Goal: Task Accomplishment & Management: Complete application form

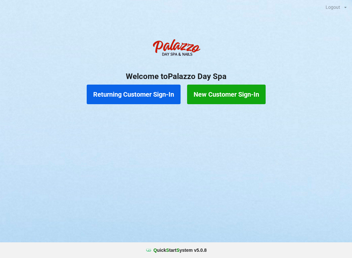
click at [163, 93] on button "Returning Customer Sign-In" at bounding box center [134, 95] width 94 height 20
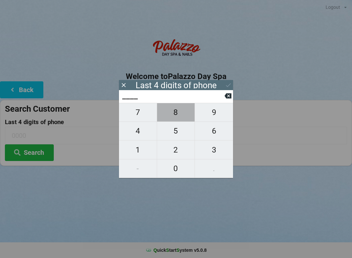
click at [178, 116] on span "8" at bounding box center [176, 112] width 38 height 14
type input "8___"
click at [216, 154] on span "3" at bounding box center [214, 150] width 38 height 14
type input "83__"
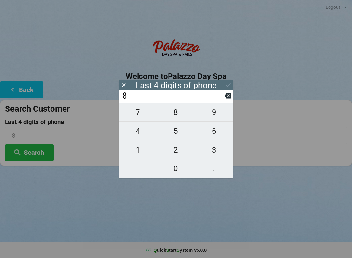
type input "83__"
click at [216, 153] on span "3" at bounding box center [214, 150] width 38 height 14
type input "833_"
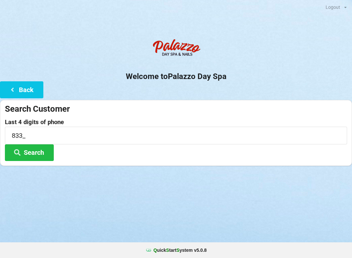
click at [14, 90] on icon at bounding box center [12, 89] width 8 height 6
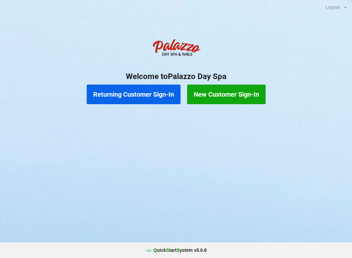
click at [148, 99] on button "Returning Customer Sign-In" at bounding box center [134, 95] width 94 height 20
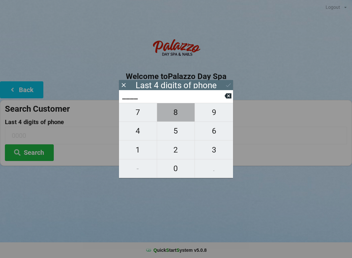
click at [179, 113] on span "8" at bounding box center [176, 112] width 38 height 14
type input "8___"
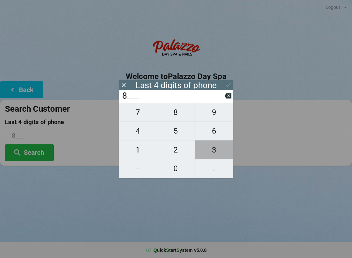
click at [217, 154] on span "3" at bounding box center [214, 150] width 38 height 14
type input "83__"
click at [217, 116] on span "9" at bounding box center [214, 112] width 38 height 14
type input "839_"
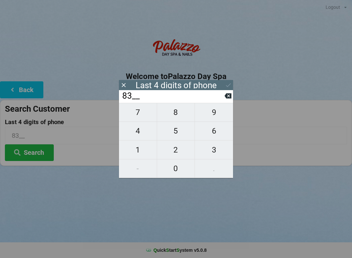
type input "839_"
click at [221, 152] on span "3" at bounding box center [214, 150] width 38 height 14
type input "8393"
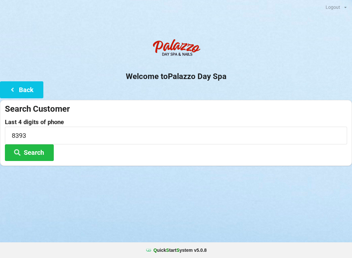
click at [39, 150] on button "Search" at bounding box center [29, 152] width 49 height 17
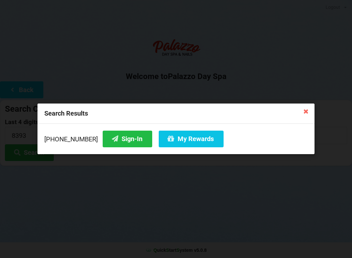
click at [118, 145] on button "Sign-In" at bounding box center [128, 139] width 50 height 17
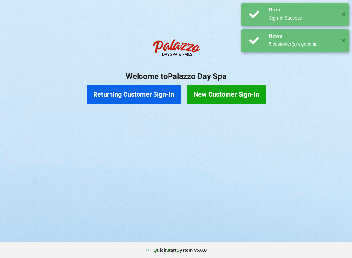
click at [164, 94] on button "Returning Customer Sign-In" at bounding box center [134, 95] width 94 height 20
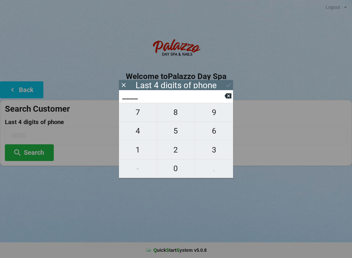
click at [178, 115] on span "8" at bounding box center [176, 112] width 38 height 14
type input "8___"
click at [217, 151] on span "3" at bounding box center [214, 150] width 38 height 14
type input "83__"
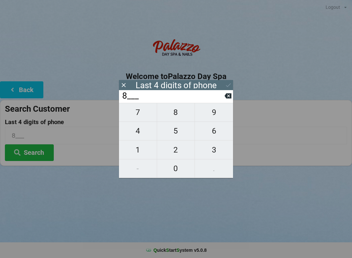
type input "83__"
click at [215, 115] on span "9" at bounding box center [214, 112] width 38 height 14
type input "839_"
click at [217, 152] on span "3" at bounding box center [214, 150] width 38 height 14
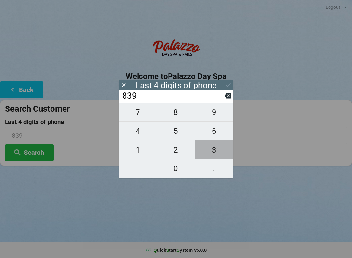
type input "8393"
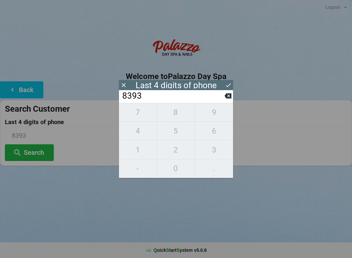
click at [34, 151] on button "Search" at bounding box center [29, 152] width 49 height 17
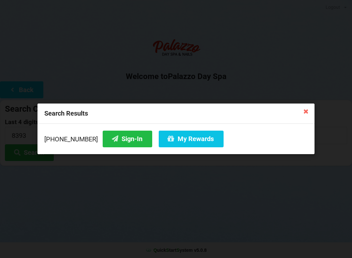
click at [302, 116] on icon at bounding box center [306, 111] width 10 height 10
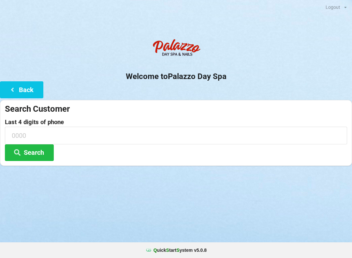
click at [13, 92] on icon at bounding box center [12, 89] width 8 height 6
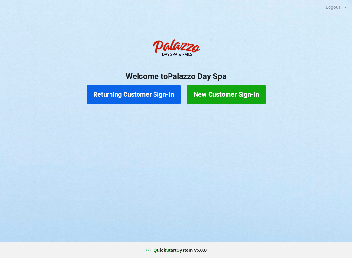
click at [112, 95] on button "Returning Customer Sign-In" at bounding box center [134, 95] width 94 height 20
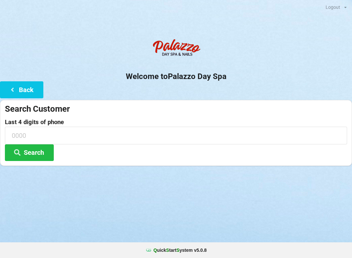
click at [107, 98] on div "Welcome to Palazzo Day Spa Back Search Customer Last 4 digits of phone Search" at bounding box center [176, 101] width 352 height 130
click at [35, 152] on button "Search" at bounding box center [29, 152] width 49 height 17
click at [18, 134] on input at bounding box center [176, 135] width 343 height 17
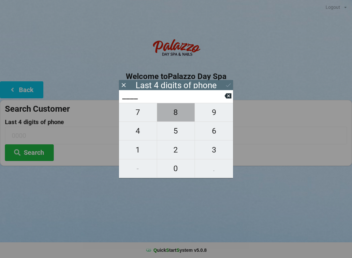
click at [174, 116] on span "8" at bounding box center [176, 112] width 38 height 14
type input "8___"
click at [218, 153] on span "3" at bounding box center [214, 150] width 38 height 14
type input "83__"
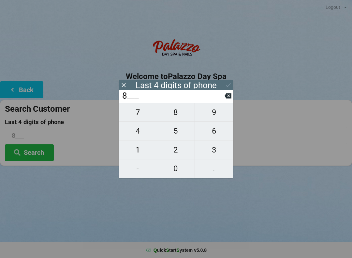
type input "83__"
click at [213, 114] on span "9" at bounding box center [214, 112] width 38 height 14
type input "839_"
click at [216, 151] on span "3" at bounding box center [214, 150] width 38 height 14
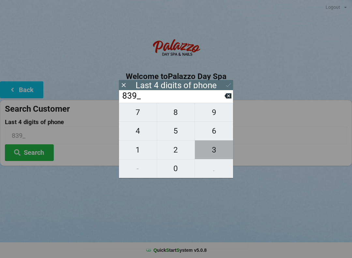
type input "8393"
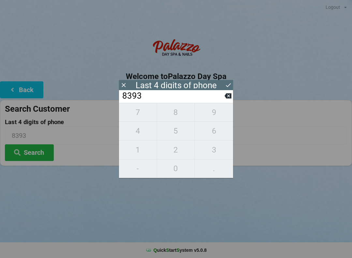
click at [39, 150] on button "Search" at bounding box center [29, 152] width 49 height 17
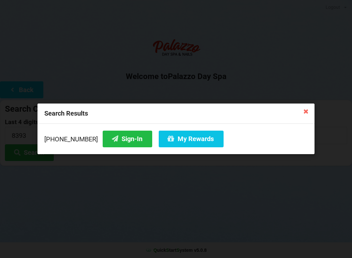
click at [307, 109] on icon at bounding box center [306, 111] width 10 height 10
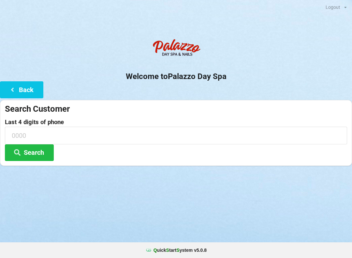
click at [15, 138] on input at bounding box center [176, 135] width 343 height 17
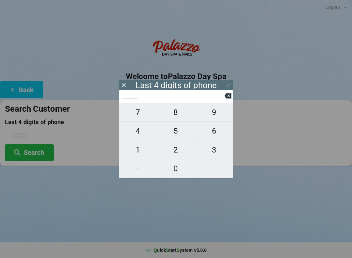
click at [138, 132] on span "4" at bounding box center [138, 131] width 38 height 14
type input "4___"
click at [178, 171] on span "0" at bounding box center [176, 169] width 38 height 14
type input "40__"
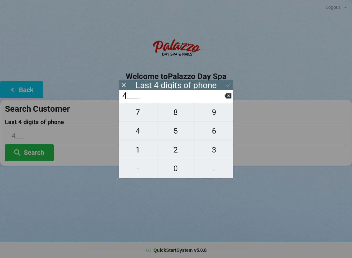
type input "40__"
click at [137, 118] on span "7" at bounding box center [138, 112] width 38 height 14
type input "407_"
click at [177, 136] on span "5" at bounding box center [176, 131] width 38 height 14
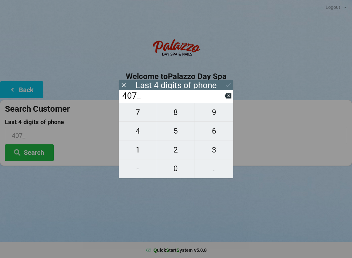
type input "4075"
click at [230, 99] on icon at bounding box center [228, 95] width 7 height 5
click at [226, 100] on button at bounding box center [228, 95] width 7 height 9
click at [228, 100] on button at bounding box center [228, 95] width 7 height 9
click at [228, 99] on icon at bounding box center [228, 95] width 7 height 5
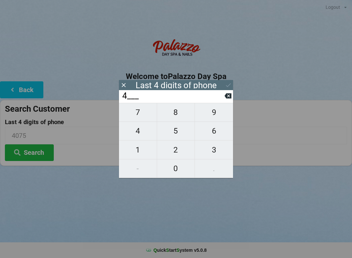
type input "____"
click at [228, 99] on icon at bounding box center [228, 95] width 7 height 7
click at [126, 87] on icon at bounding box center [123, 85] width 7 height 7
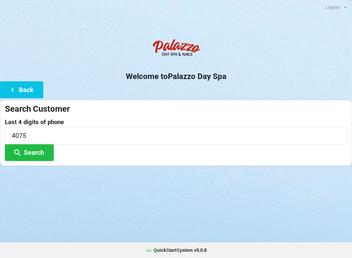
click at [21, 153] on icon at bounding box center [17, 152] width 8 height 6
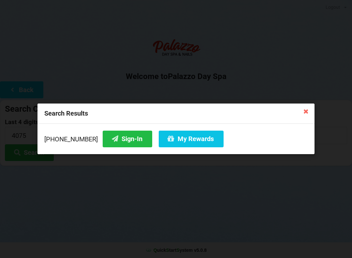
click at [120, 141] on button "Sign-In" at bounding box center [128, 139] width 50 height 17
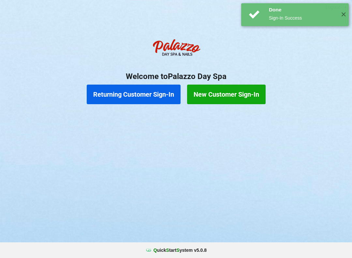
click at [149, 93] on button "Returning Customer Sign-In" at bounding box center [134, 95] width 94 height 20
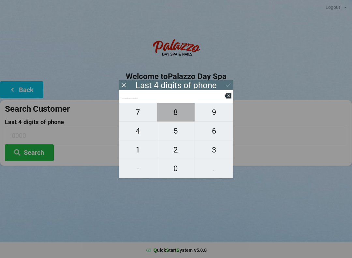
click at [180, 114] on span "8" at bounding box center [176, 112] width 38 height 14
type input "8___"
click at [220, 153] on span "3" at bounding box center [214, 150] width 38 height 14
type input "83__"
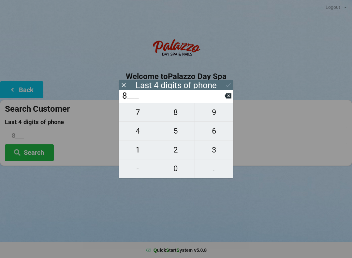
type input "83__"
click at [216, 114] on span "9" at bounding box center [214, 112] width 38 height 14
type input "839_"
click at [220, 155] on span "3" at bounding box center [214, 150] width 38 height 14
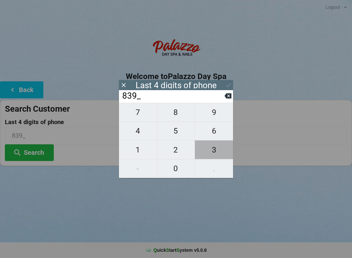
type input "8393"
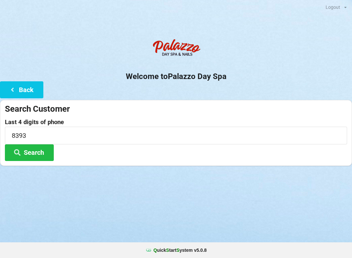
click at [224, 79] on h2 "Welcome to [GEOGRAPHIC_DATA]" at bounding box center [176, 76] width 352 height 10
click at [27, 151] on button "Search" at bounding box center [29, 152] width 49 height 17
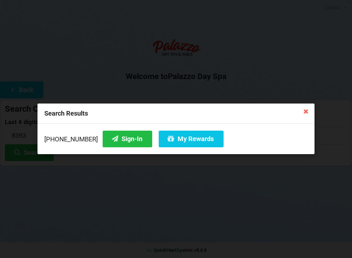
click at [302, 111] on icon at bounding box center [306, 111] width 10 height 10
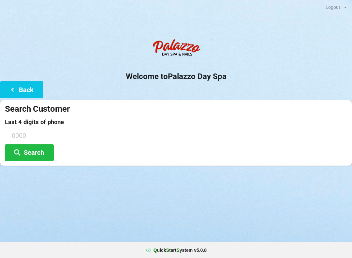
click at [21, 87] on button "Back" at bounding box center [21, 89] width 43 height 17
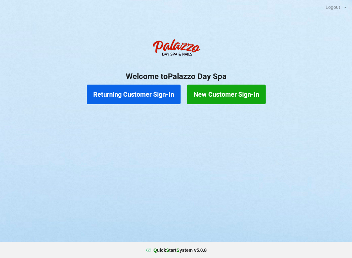
click at [127, 95] on button "Returning Customer Sign-In" at bounding box center [134, 95] width 94 height 20
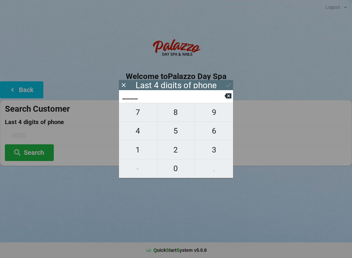
click at [226, 99] on icon at bounding box center [228, 95] width 7 height 5
click at [225, 94] on button at bounding box center [228, 95] width 7 height 9
click at [121, 85] on icon at bounding box center [123, 85] width 7 height 7
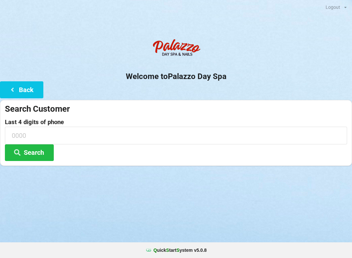
click at [23, 91] on button "Back" at bounding box center [21, 89] width 43 height 17
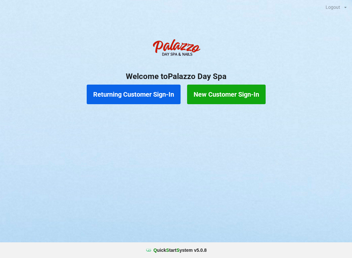
click at [224, 91] on button "New Customer Sign-In" at bounding box center [226, 95] width 79 height 20
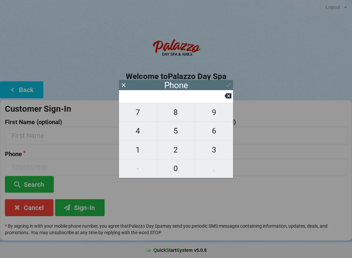
click at [138, 134] on span "4" at bounding box center [138, 131] width 38 height 14
type input "4"
click at [178, 170] on span "0" at bounding box center [176, 169] width 38 height 14
type input "40"
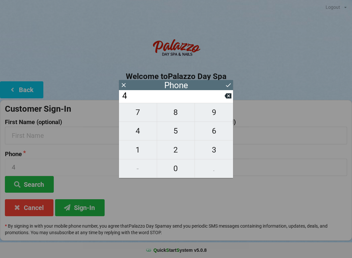
type input "40"
click at [140, 114] on span "7" at bounding box center [138, 112] width 38 height 14
type input "407"
click at [181, 138] on span "5" at bounding box center [176, 131] width 38 height 14
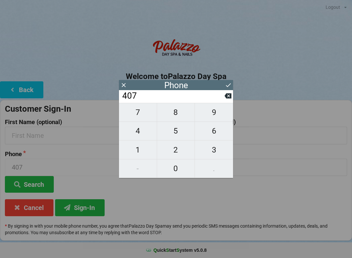
type input "4075"
click at [175, 115] on span "8" at bounding box center [176, 112] width 38 height 14
type input "40758"
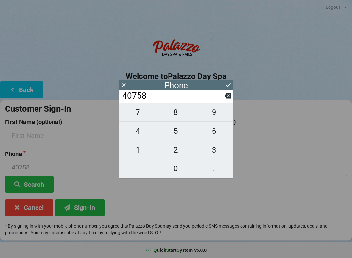
click at [217, 159] on button "3" at bounding box center [214, 149] width 38 height 19
type input "407583"
click at [218, 116] on span "9" at bounding box center [214, 112] width 38 height 14
type input "4075839"
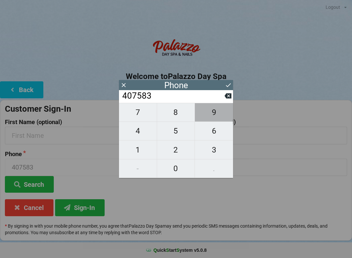
type input "4075839"
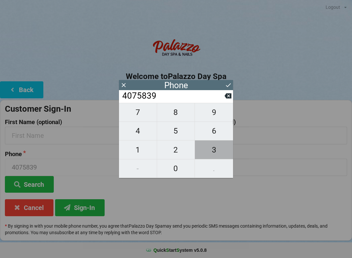
click at [217, 159] on button "3" at bounding box center [214, 149] width 38 height 19
type input "40758393"
click at [176, 136] on span "5" at bounding box center [176, 131] width 38 height 14
type input "407583935"
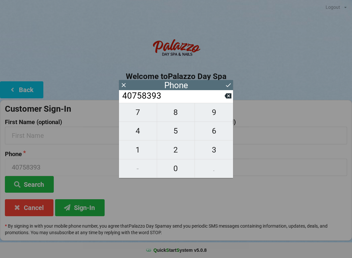
type input "407583935"
click at [219, 155] on span "3" at bounding box center [214, 150] width 38 height 14
type input "4075839353"
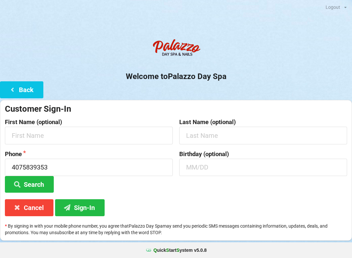
click at [226, 78] on h2 "Welcome to [GEOGRAPHIC_DATA]" at bounding box center [176, 76] width 352 height 10
click at [34, 133] on input "text" at bounding box center [89, 135] width 168 height 17
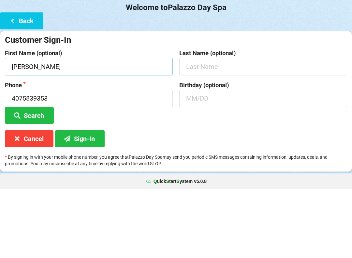
type input "[PERSON_NAME]"
click at [188, 127] on input "text" at bounding box center [263, 135] width 168 height 17
type input "[PERSON_NAME]"
click at [187, 159] on input "text" at bounding box center [263, 167] width 168 height 17
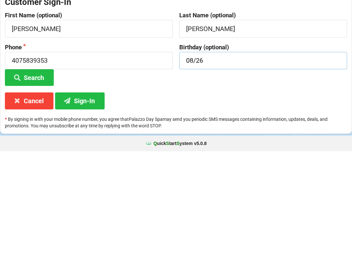
type input "08/26"
click at [81, 199] on button "Sign-In" at bounding box center [80, 207] width 50 height 17
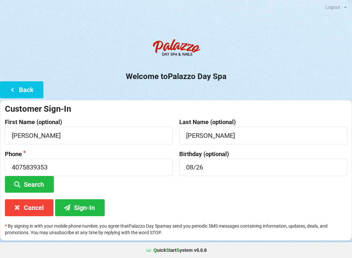
click at [25, 182] on button "Search" at bounding box center [29, 184] width 49 height 17
click at [30, 183] on button "Search" at bounding box center [29, 184] width 49 height 17
click at [27, 182] on button "Search" at bounding box center [29, 184] width 49 height 17
click at [28, 185] on button "Search" at bounding box center [29, 184] width 49 height 17
click at [34, 183] on button "Search" at bounding box center [29, 184] width 49 height 17
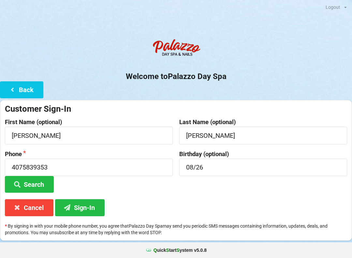
click at [33, 183] on button "Search" at bounding box center [29, 184] width 49 height 17
click at [31, 183] on button "Search" at bounding box center [29, 184] width 49 height 17
click at [32, 182] on button "Search" at bounding box center [29, 184] width 49 height 17
click at [78, 206] on button "Sign-In" at bounding box center [80, 207] width 50 height 17
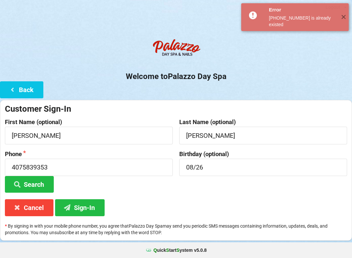
click at [32, 181] on button "Search" at bounding box center [29, 184] width 49 height 17
click at [30, 206] on button "Cancel" at bounding box center [29, 207] width 49 height 17
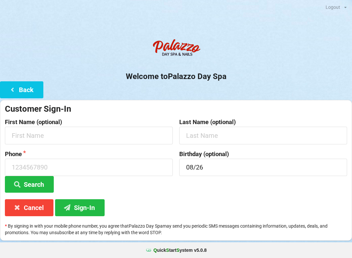
click at [16, 87] on icon at bounding box center [12, 89] width 8 height 6
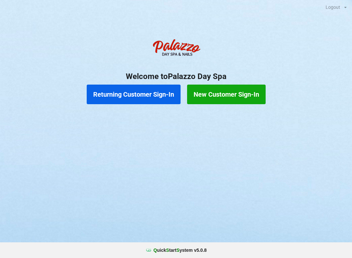
click at [134, 96] on button "Returning Customer Sign-In" at bounding box center [134, 95] width 94 height 20
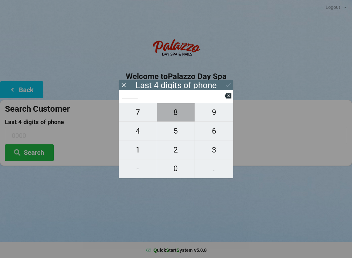
click at [178, 112] on span "8" at bounding box center [176, 112] width 38 height 14
type input "8___"
click at [218, 155] on span "3" at bounding box center [214, 150] width 38 height 14
type input "83__"
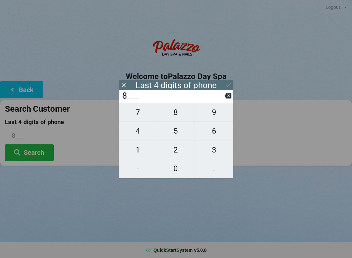
type input "83__"
click at [214, 117] on span "9" at bounding box center [214, 112] width 38 height 14
type input "839_"
click at [216, 156] on span "3" at bounding box center [214, 150] width 38 height 14
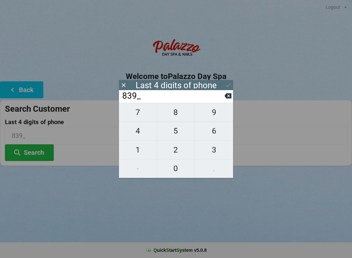
type input "8393"
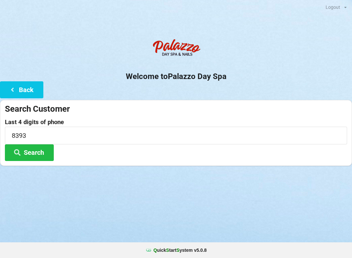
click at [225, 80] on h2 "Welcome to [GEOGRAPHIC_DATA]" at bounding box center [176, 76] width 352 height 10
click at [21, 149] on icon at bounding box center [17, 152] width 8 height 6
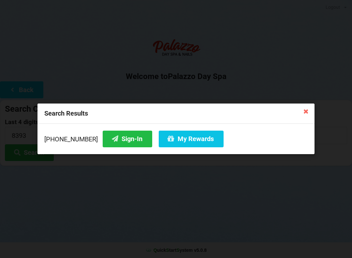
click at [179, 139] on button "My Rewards" at bounding box center [191, 139] width 65 height 17
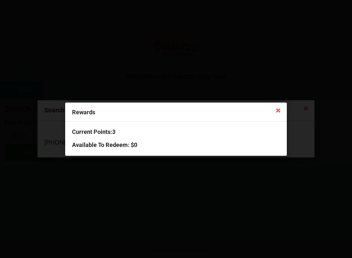
click at [274, 111] on icon at bounding box center [278, 110] width 10 height 10
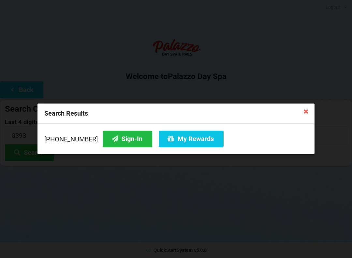
click at [303, 114] on icon at bounding box center [306, 111] width 10 height 10
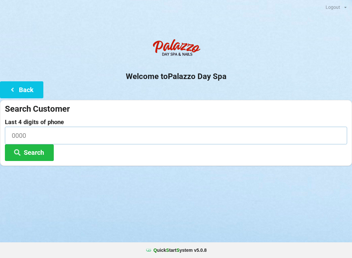
click at [81, 134] on input at bounding box center [176, 135] width 343 height 17
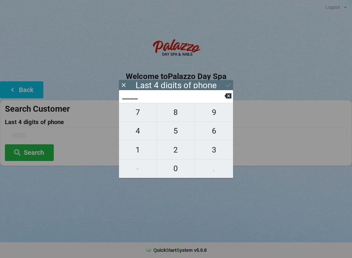
click at [231, 84] on div "Last 4 digits of phone" at bounding box center [176, 85] width 114 height 10
click at [214, 135] on span "6" at bounding box center [214, 131] width 38 height 14
type input "6___"
click at [225, 98] on icon at bounding box center [228, 95] width 7 height 7
type input "____"
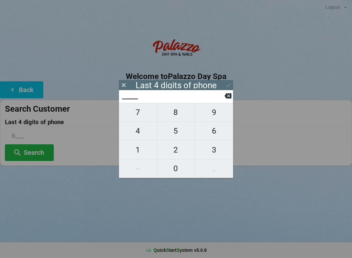
click at [217, 116] on span "9" at bounding box center [214, 112] width 38 height 14
type input "9___"
click at [214, 135] on span "6" at bounding box center [214, 131] width 38 height 14
type input "96__"
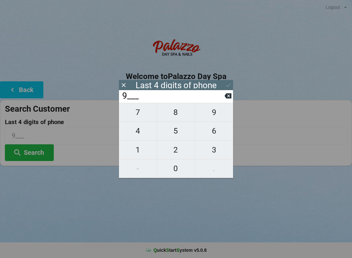
type input "96__"
click at [141, 154] on span "1" at bounding box center [138, 150] width 38 height 14
type input "961_"
click at [183, 171] on span "0" at bounding box center [176, 169] width 38 height 14
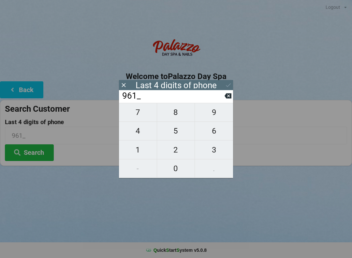
type input "9610"
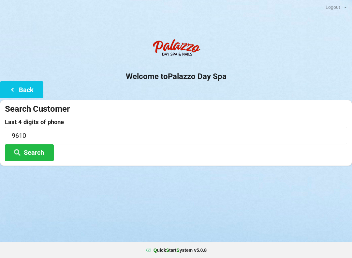
click at [13, 150] on icon at bounding box center [17, 152] width 8 height 6
click at [7, 90] on button "Back" at bounding box center [21, 89] width 43 height 17
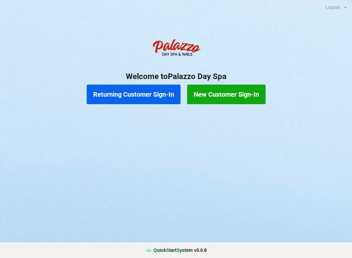
click at [126, 97] on button "Returning Customer Sign-In" at bounding box center [134, 95] width 94 height 20
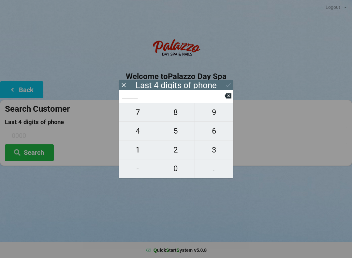
click at [124, 85] on icon at bounding box center [124, 85] width 4 height 4
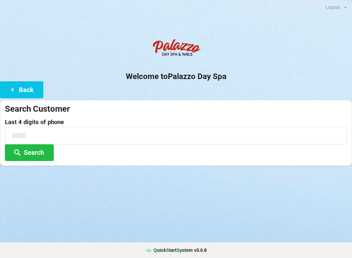
click at [26, 92] on button "Back" at bounding box center [21, 89] width 43 height 17
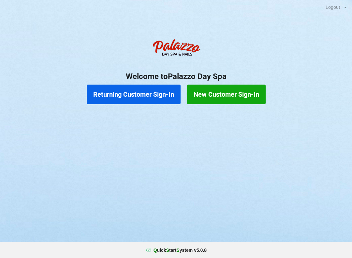
click at [249, 97] on button "New Customer Sign-In" at bounding box center [226, 95] width 79 height 20
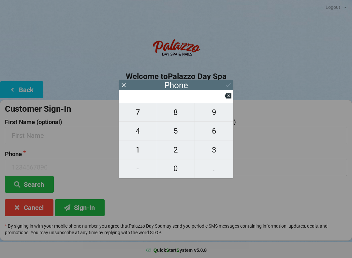
click at [138, 134] on span "4" at bounding box center [138, 131] width 38 height 14
type input "4"
click at [182, 171] on span "0" at bounding box center [176, 169] width 38 height 14
type input "40"
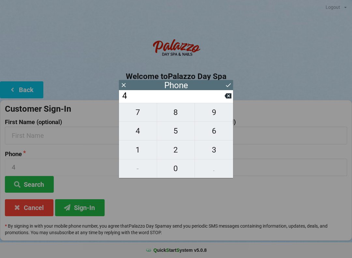
type input "40"
click at [141, 152] on span "1" at bounding box center [138, 150] width 38 height 14
type input "401"
click at [140, 132] on span "4" at bounding box center [138, 131] width 38 height 14
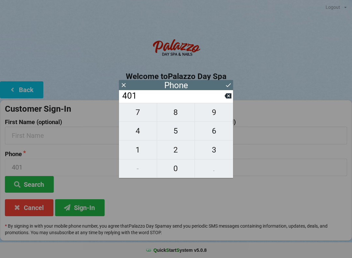
type input "4014"
click at [144, 118] on span "7" at bounding box center [138, 112] width 38 height 14
type input "40147"
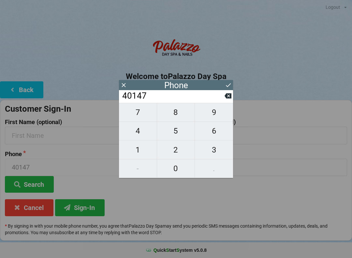
click at [222, 146] on span "3" at bounding box center [214, 150] width 38 height 14
type input "401473"
click at [221, 133] on span "6" at bounding box center [214, 131] width 38 height 14
type input "4014736"
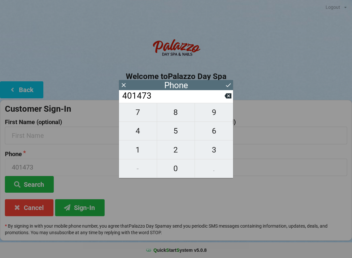
type input "4014736"
click at [228, 99] on icon at bounding box center [228, 95] width 7 height 5
click at [225, 98] on icon at bounding box center [228, 95] width 7 height 5
click at [228, 98] on icon at bounding box center [228, 95] width 7 height 5
click at [228, 99] on icon at bounding box center [228, 95] width 7 height 5
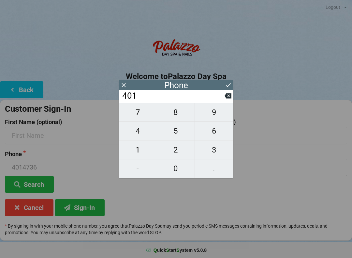
click at [226, 99] on icon at bounding box center [228, 95] width 7 height 7
click at [145, 117] on span "7" at bounding box center [138, 112] width 38 height 14
type input "407"
click at [145, 133] on span "4" at bounding box center [138, 131] width 38 height 14
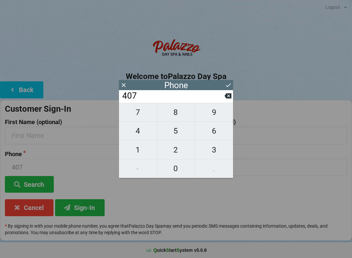
type input "4074"
click at [220, 133] on span "6" at bounding box center [214, 131] width 38 height 14
type input "40746"
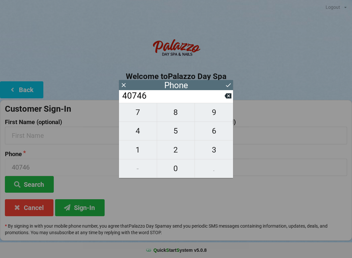
click at [144, 152] on span "1" at bounding box center [138, 150] width 38 height 14
type input "407461"
click at [223, 117] on span "9" at bounding box center [214, 112] width 38 height 14
type input "4074619"
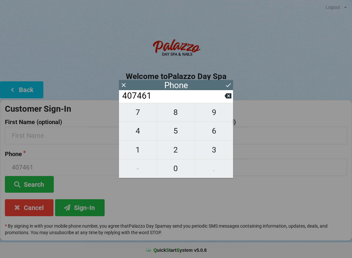
type input "4074619"
click at [218, 133] on span "6" at bounding box center [214, 131] width 38 height 14
type input "40746196"
click at [138, 151] on span "1" at bounding box center [138, 150] width 38 height 14
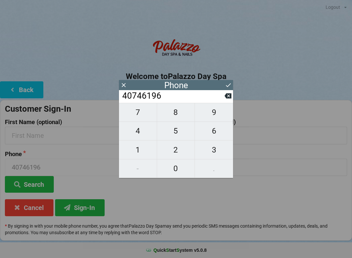
type input "407461961"
click at [164, 167] on span "0" at bounding box center [176, 169] width 38 height 14
type input "4074619610"
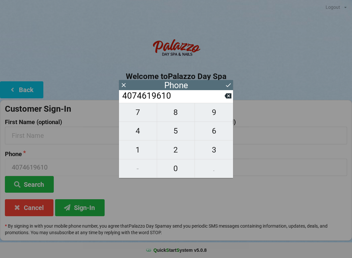
click at [228, 81] on button at bounding box center [228, 85] width 7 height 9
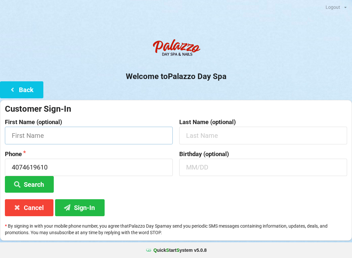
click at [69, 138] on input "text" at bounding box center [89, 135] width 168 height 17
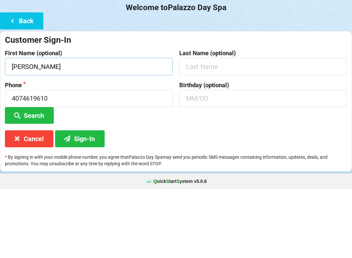
type input "[PERSON_NAME]"
click at [238, 127] on input "text" at bounding box center [263, 135] width 168 height 17
type input "Brunhammer"
click at [247, 159] on input "text" at bounding box center [263, 167] width 168 height 17
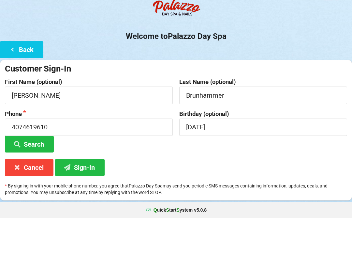
click at [78, 199] on button "Sign-In" at bounding box center [80, 207] width 50 height 17
click at [85, 199] on button "Sign-In" at bounding box center [80, 207] width 50 height 17
click at [94, 199] on button "Sign-In" at bounding box center [80, 207] width 50 height 17
click at [280, 159] on input "[DATE]" at bounding box center [263, 167] width 168 height 17
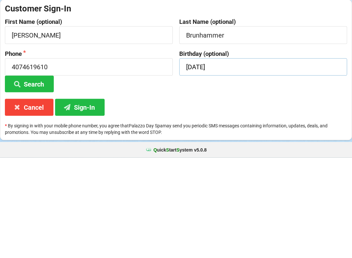
click at [260, 159] on input "[DATE]" at bounding box center [263, 167] width 168 height 17
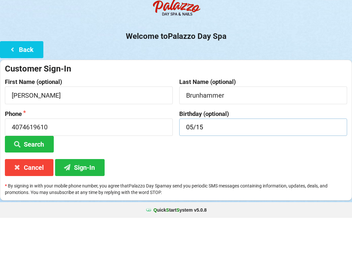
type input "05/15"
click at [86, 199] on button "Sign-In" at bounding box center [80, 207] width 50 height 17
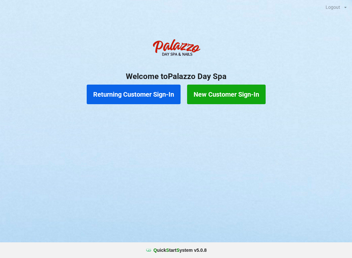
click at [126, 233] on div "Logout Logout Sign-In Welcome to Palazzo Day Spa Returning Customer Sign-In New…" at bounding box center [176, 129] width 352 height 258
click at [152, 93] on button "Returning Customer Sign-In" at bounding box center [134, 95] width 94 height 20
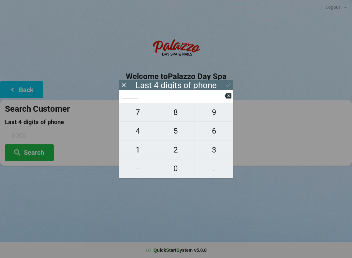
click at [175, 149] on span "2" at bounding box center [176, 150] width 38 height 14
type input "2___"
click at [141, 149] on span "1" at bounding box center [138, 150] width 38 height 14
type input "21__"
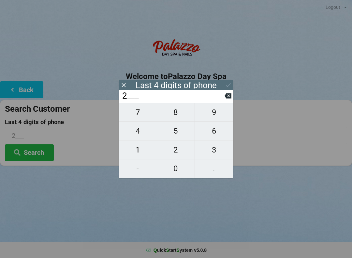
type input "21__"
click at [180, 150] on span "2" at bounding box center [176, 150] width 38 height 14
type input "212_"
click at [211, 151] on span "3" at bounding box center [214, 150] width 38 height 14
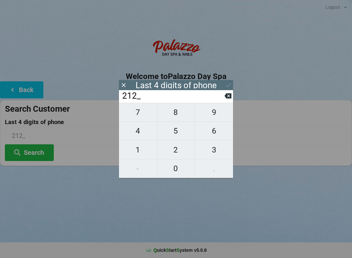
type input "2123"
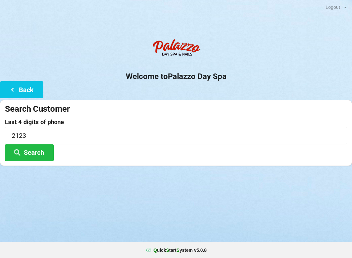
click at [15, 151] on icon at bounding box center [17, 152] width 8 height 6
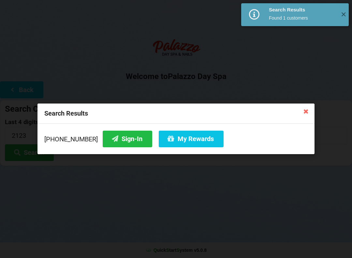
click at [109, 141] on button "Sign-In" at bounding box center [128, 139] width 50 height 17
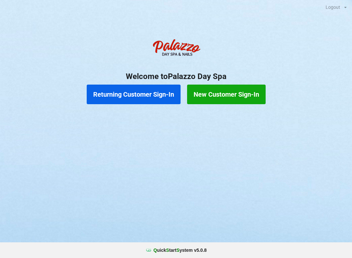
click at [146, 90] on button "Returning Customer Sign-In" at bounding box center [134, 95] width 94 height 20
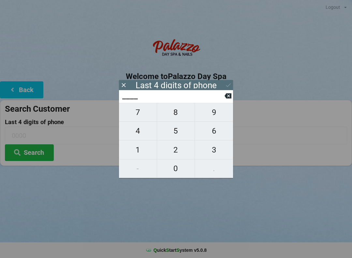
click at [171, 136] on span "5" at bounding box center [176, 131] width 38 height 14
type input "5___"
click at [175, 173] on span "0" at bounding box center [176, 169] width 38 height 14
type input "50__"
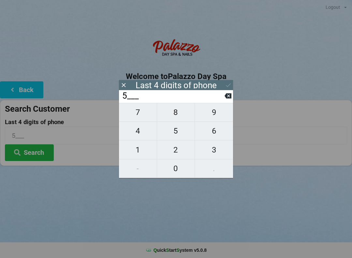
type input "50__"
click at [136, 156] on span "1" at bounding box center [138, 150] width 38 height 14
type input "501_"
click at [168, 177] on button "0" at bounding box center [176, 168] width 38 height 19
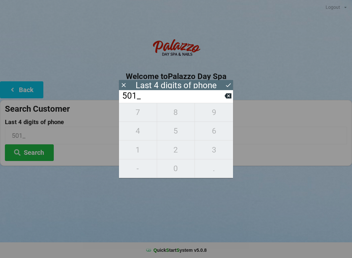
type input "5010"
click at [225, 86] on icon at bounding box center [228, 85] width 7 height 7
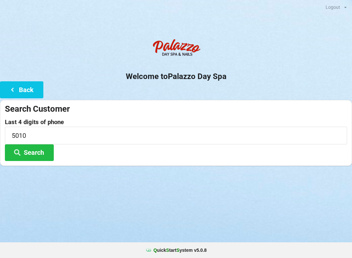
click at [47, 154] on button "Search" at bounding box center [29, 152] width 49 height 17
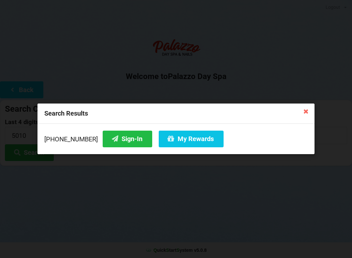
click at [113, 142] on button "Sign-In" at bounding box center [128, 139] width 50 height 17
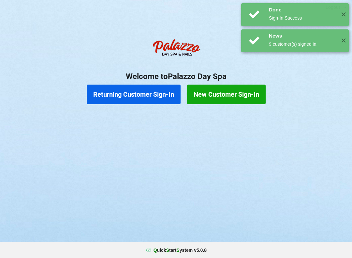
click at [160, 96] on button "Returning Customer Sign-In" at bounding box center [134, 95] width 94 height 20
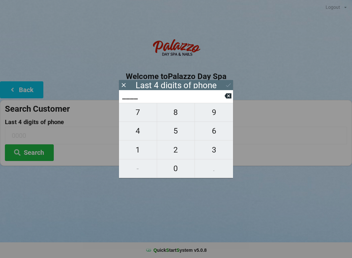
click at [181, 135] on span "5" at bounding box center [176, 131] width 38 height 14
type input "5___"
click at [177, 173] on span "0" at bounding box center [176, 169] width 38 height 14
type input "50__"
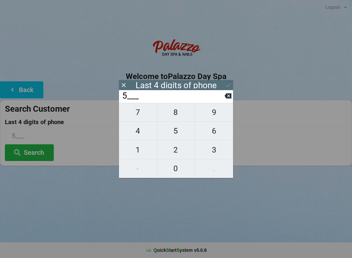
type input "50__"
click at [142, 153] on span "1" at bounding box center [138, 150] width 38 height 14
type input "501_"
click at [174, 173] on span "0" at bounding box center [176, 169] width 38 height 14
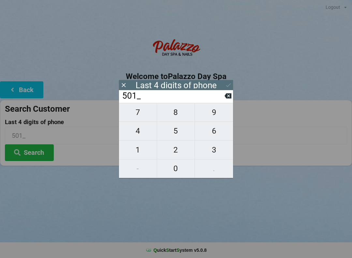
type input "5010"
click at [225, 99] on icon at bounding box center [228, 95] width 7 height 5
click at [229, 99] on icon at bounding box center [228, 95] width 7 height 5
click at [228, 97] on icon at bounding box center [228, 95] width 7 height 7
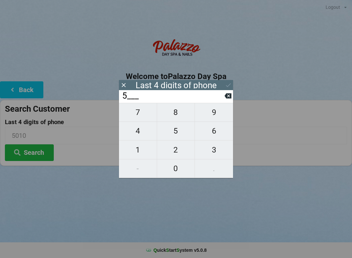
click at [226, 97] on icon at bounding box center [228, 95] width 7 height 5
click at [228, 97] on icon at bounding box center [228, 95] width 7 height 7
click at [205, 135] on span "6" at bounding box center [214, 131] width 38 height 14
type input "6___"
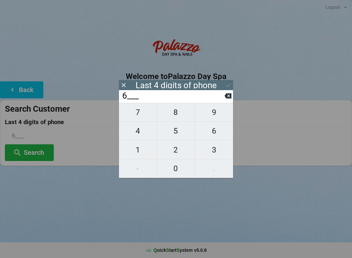
click at [173, 135] on span "5" at bounding box center [176, 131] width 38 height 14
type input "65__"
click at [214, 136] on span "6" at bounding box center [214, 131] width 38 height 14
type input "656_"
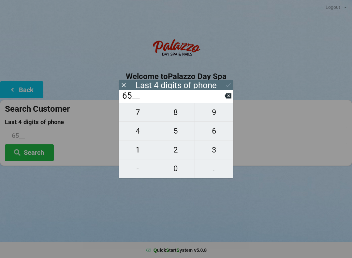
type input "656_"
click at [179, 119] on span "8" at bounding box center [176, 112] width 38 height 14
type input "6568"
click at [227, 86] on icon at bounding box center [228, 85] width 5 height 4
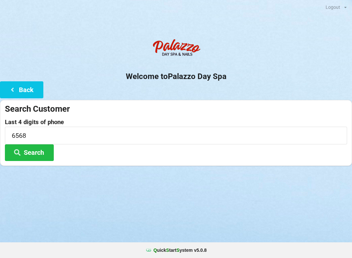
click at [40, 156] on button "Search" at bounding box center [29, 152] width 49 height 17
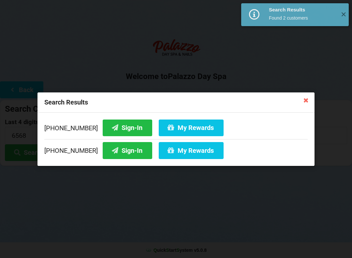
click at [118, 128] on button "Sign-In" at bounding box center [128, 127] width 50 height 17
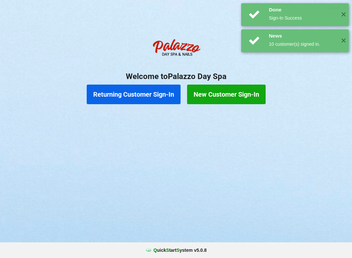
click at [161, 97] on button "Returning Customer Sign-In" at bounding box center [134, 95] width 94 height 20
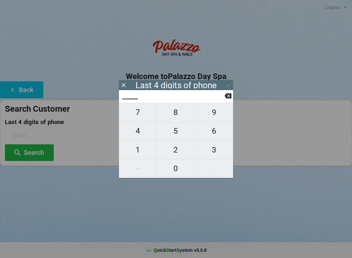
click at [181, 134] on span "5" at bounding box center [176, 131] width 38 height 14
type input "5___"
click at [175, 174] on span "0" at bounding box center [176, 169] width 38 height 14
type input "50__"
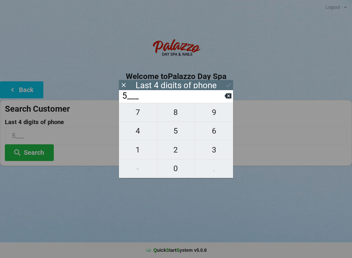
type input "50__"
click at [146, 153] on span "1" at bounding box center [138, 150] width 38 height 14
type input "501_"
click at [175, 172] on span "0" at bounding box center [176, 169] width 38 height 14
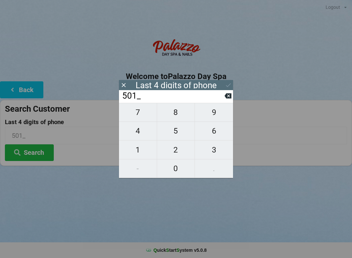
type input "5010"
click at [228, 85] on icon at bounding box center [228, 85] width 7 height 7
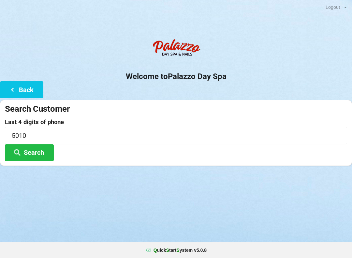
click at [44, 155] on button "Search" at bounding box center [29, 152] width 49 height 17
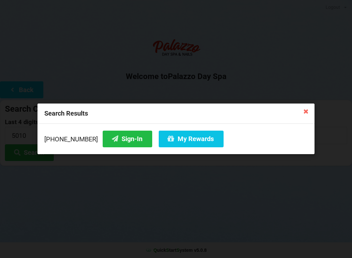
click at [175, 140] on button "My Rewards" at bounding box center [191, 139] width 65 height 17
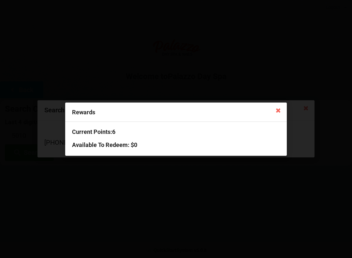
click at [279, 108] on icon at bounding box center [278, 110] width 10 height 10
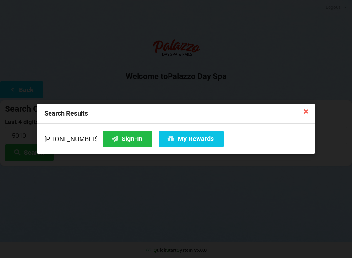
click at [303, 112] on icon at bounding box center [306, 111] width 10 height 10
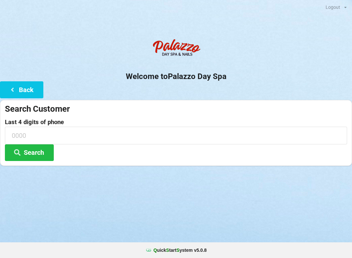
click at [111, 138] on input at bounding box center [176, 135] width 343 height 17
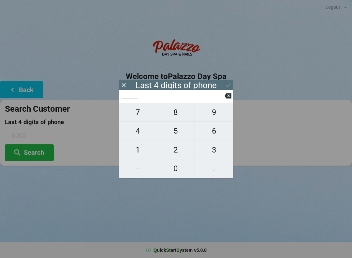
click at [213, 138] on span "6" at bounding box center [214, 131] width 38 height 14
type input "6___"
click at [177, 135] on span "5" at bounding box center [176, 131] width 38 height 14
type input "65__"
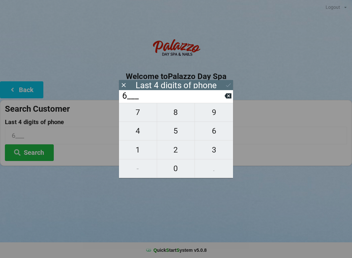
type input "65__"
click at [208, 135] on span "6" at bounding box center [214, 131] width 38 height 14
type input "656_"
click at [177, 118] on span "8" at bounding box center [176, 112] width 38 height 14
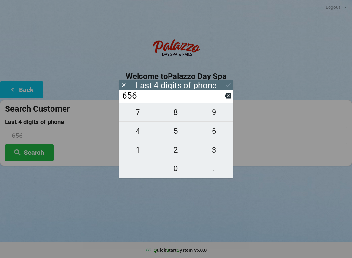
type input "6568"
click at [226, 85] on icon at bounding box center [228, 85] width 7 height 7
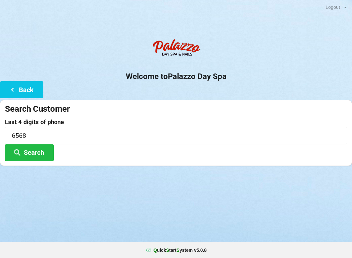
click at [40, 154] on button "Search" at bounding box center [29, 152] width 49 height 17
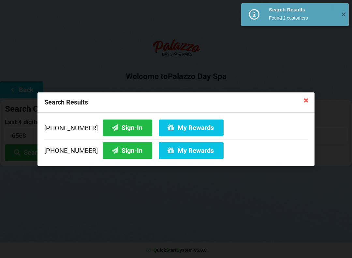
click at [189, 130] on button "My Rewards" at bounding box center [191, 127] width 65 height 17
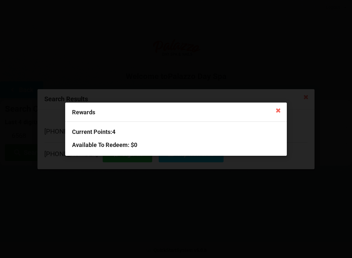
click at [278, 108] on icon at bounding box center [278, 110] width 10 height 10
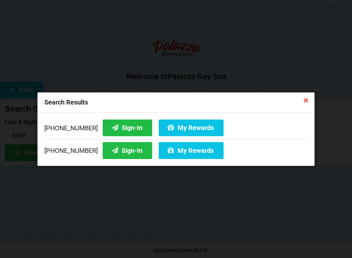
click at [306, 195] on div "Search Results [PHONE_NUMBER] Sign-In My Rewards [PHONE_NUMBER] Sign-In My Rewa…" at bounding box center [176, 129] width 352 height 258
click at [306, 99] on icon at bounding box center [306, 100] width 10 height 10
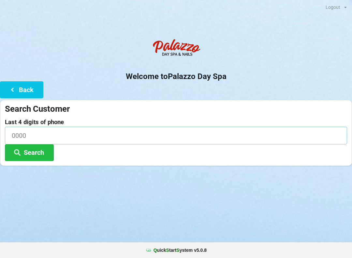
click at [64, 132] on input at bounding box center [176, 135] width 343 height 17
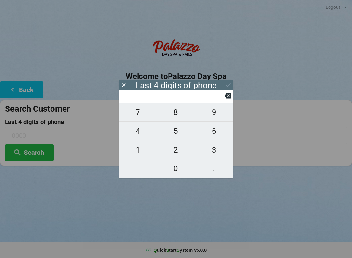
click at [177, 118] on span "8" at bounding box center [176, 112] width 38 height 14
type input "8___"
click at [137, 137] on span "4" at bounding box center [138, 131] width 38 height 14
type input "84__"
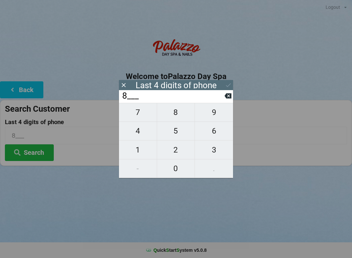
type input "84__"
click at [138, 153] on span "1" at bounding box center [138, 150] width 38 height 14
type input "841_"
click at [141, 116] on span "7" at bounding box center [138, 112] width 38 height 14
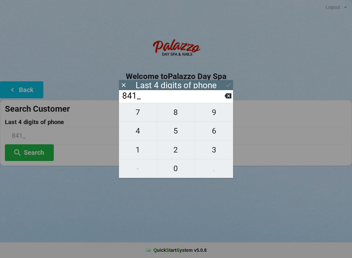
type input "8417"
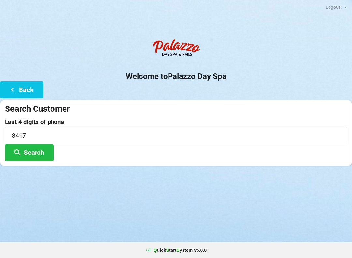
click at [41, 155] on button "Search" at bounding box center [29, 152] width 49 height 17
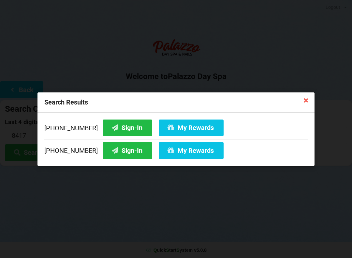
click at [128, 153] on button "Sign-In" at bounding box center [128, 150] width 50 height 17
